Goal: Task Accomplishment & Management: Use online tool/utility

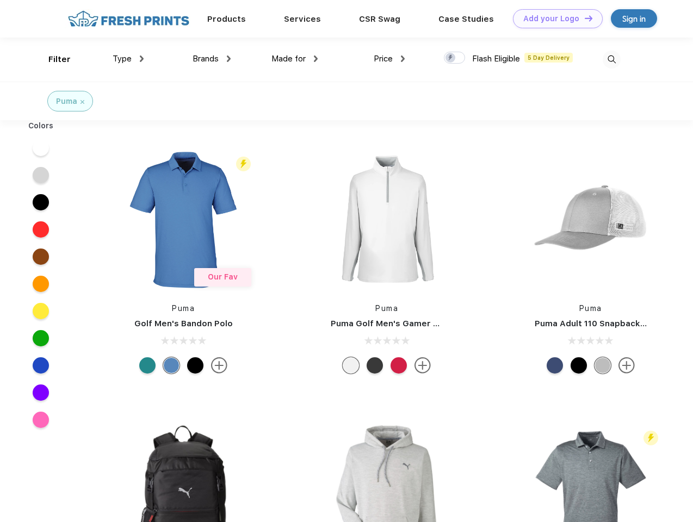
click at [554, 18] on link "Add your Logo Design Tool" at bounding box center [558, 18] width 90 height 19
click at [0, 0] on div "Design Tool" at bounding box center [0, 0] width 0 height 0
click at [583, 18] on link "Add your Logo Design Tool" at bounding box center [558, 18] width 90 height 19
click at [52, 59] on div "Filter" at bounding box center [59, 59] width 22 height 13
click at [128, 59] on span "Type" at bounding box center [122, 59] width 19 height 10
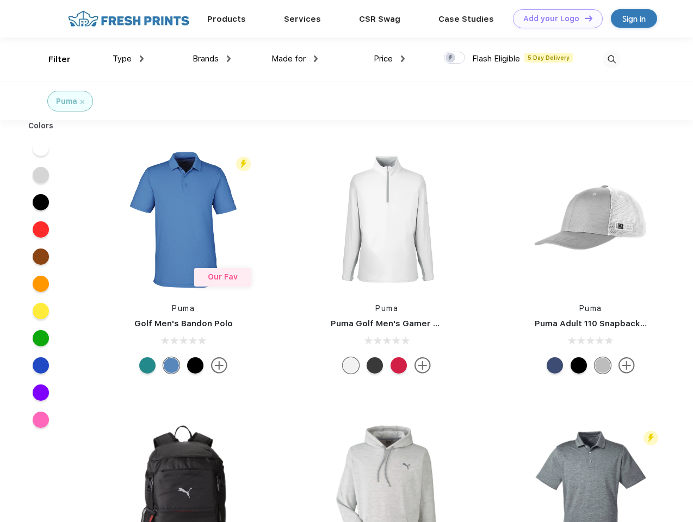
click at [212, 59] on span "Brands" at bounding box center [205, 59] width 26 height 10
click at [295, 59] on span "Made for" at bounding box center [288, 59] width 34 height 10
click at [389, 59] on span "Price" at bounding box center [383, 59] width 19 height 10
click at [455, 58] on div at bounding box center [454, 58] width 21 height 12
click at [451, 58] on input "checkbox" at bounding box center [447, 54] width 7 height 7
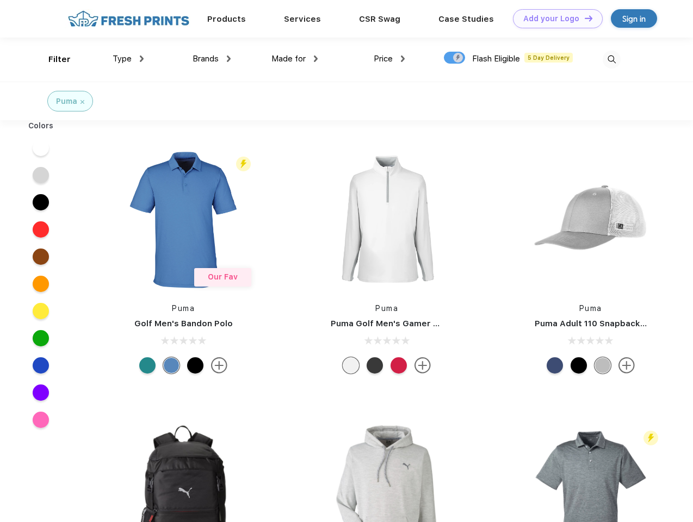
click at [611, 59] on img at bounding box center [611, 60] width 18 height 18
